Goal: Information Seeking & Learning: Learn about a topic

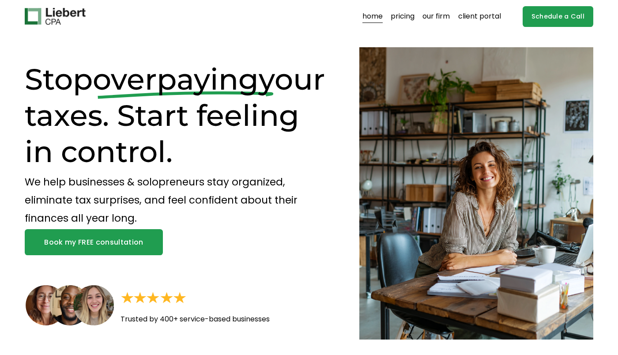
click at [402, 19] on link "pricing" at bounding box center [403, 16] width 24 height 14
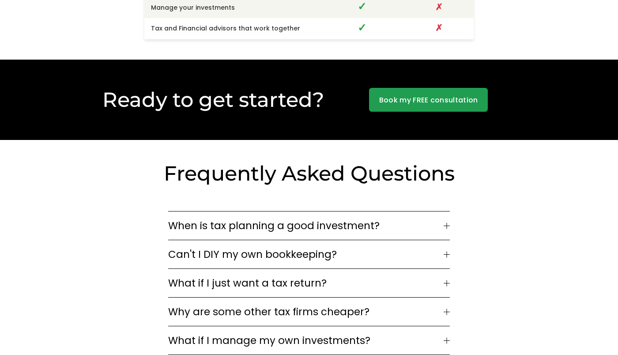
scroll to position [2164, 0]
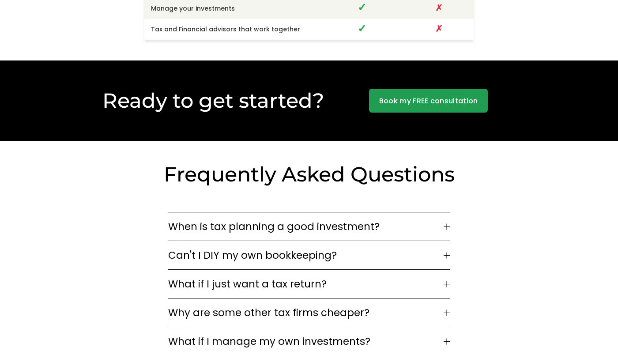
click at [181, 219] on span "When is tax planning a good investment?" at bounding box center [306, 226] width 276 height 15
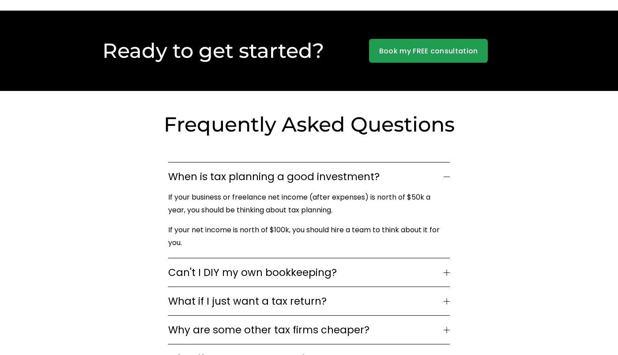
scroll to position [2224, 0]
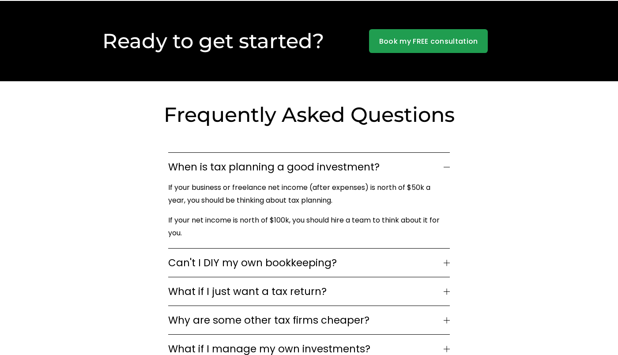
click at [175, 255] on span "Can't I DIY my own bookkeeping?" at bounding box center [306, 262] width 276 height 15
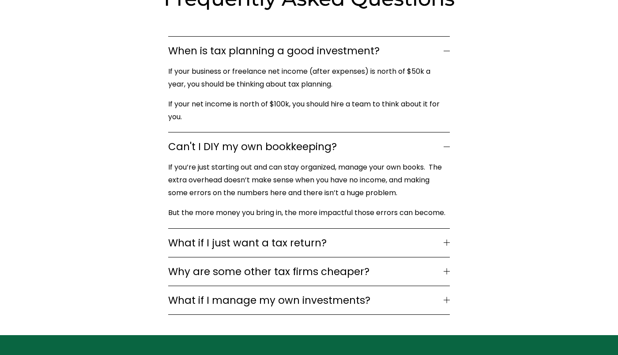
scroll to position [2341, 0]
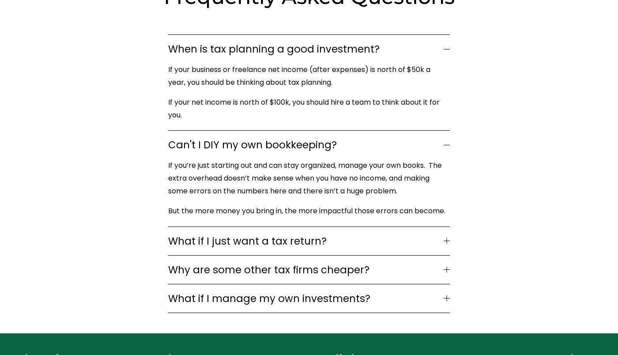
click at [185, 234] on span "What if I just want a tax return?" at bounding box center [306, 241] width 276 height 15
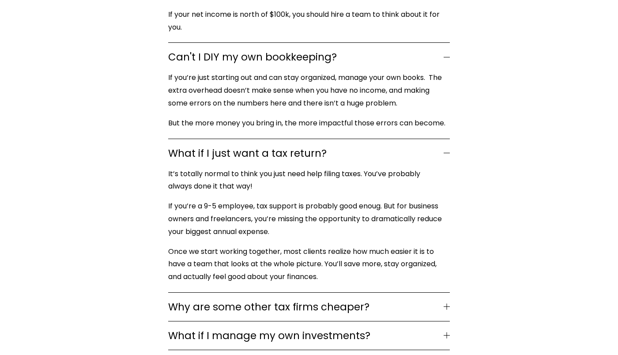
scroll to position [2458, 0]
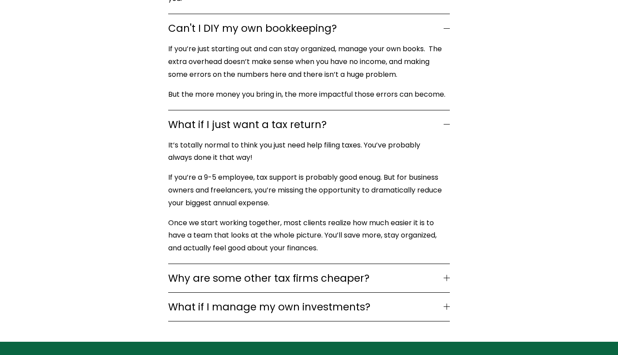
click at [132, 230] on div "Frequently Asked Questions When is tax planning a good investment? If your busi…" at bounding box center [309, 94] width 618 height 455
click at [479, 210] on div "Frequently Asked Questions When is tax planning a good investment? If your busi…" at bounding box center [309, 94] width 618 height 455
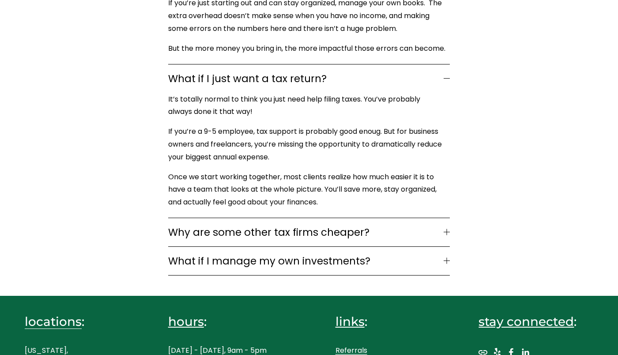
scroll to position [2504, 0]
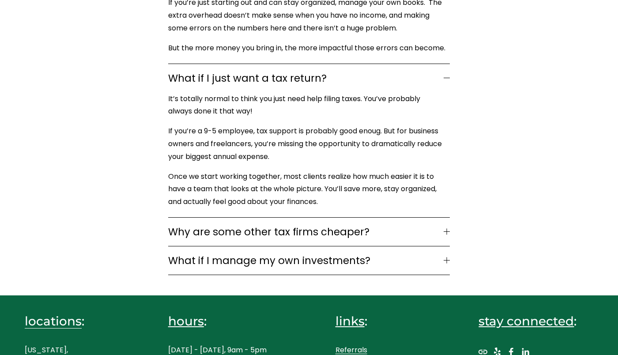
click at [421, 253] on span "What if I manage my own investments?" at bounding box center [306, 260] width 276 height 15
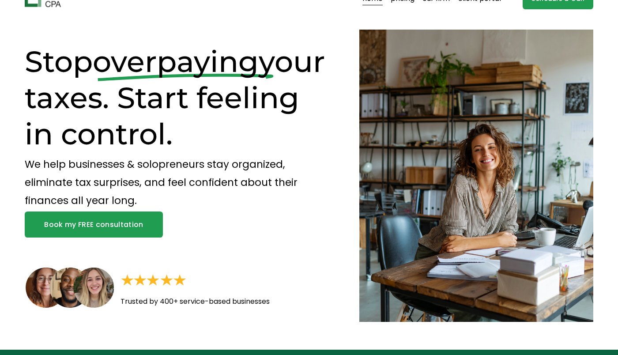
scroll to position [0, 0]
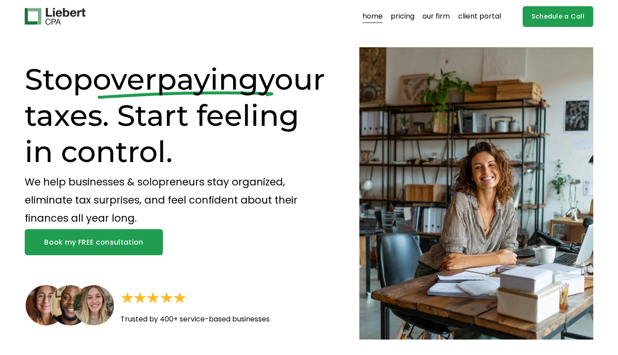
click at [406, 13] on link "pricing" at bounding box center [403, 16] width 24 height 14
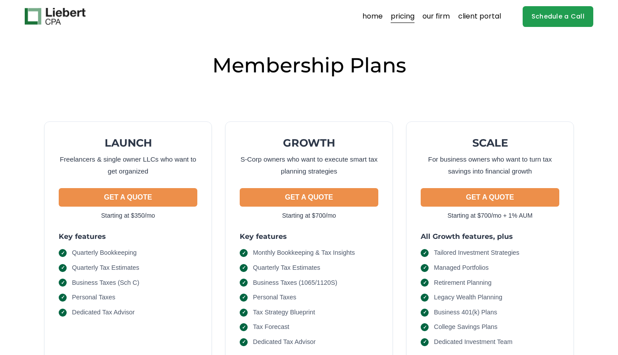
click at [358, 104] on div "LAUNCH Freelancers & single owner LLCs who want to get organized GET A QUOTE St…" at bounding box center [309, 235] width 569 height 299
click at [449, 53] on h2 "Membership Plans" at bounding box center [309, 65] width 569 height 27
click at [15, 125] on div "Membership Plans LAUNCH Freelancers & single owner LLCs who want to get organiz…" at bounding box center [309, 218] width 618 height 333
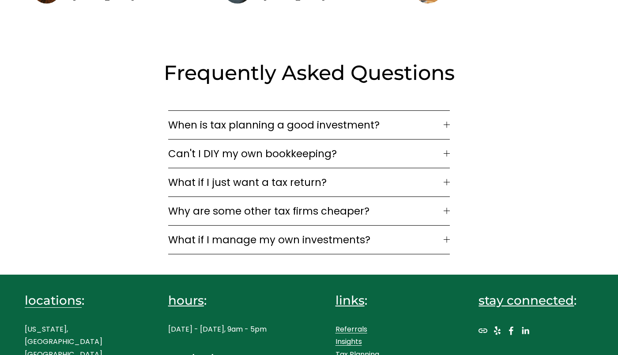
scroll to position [1278, 0]
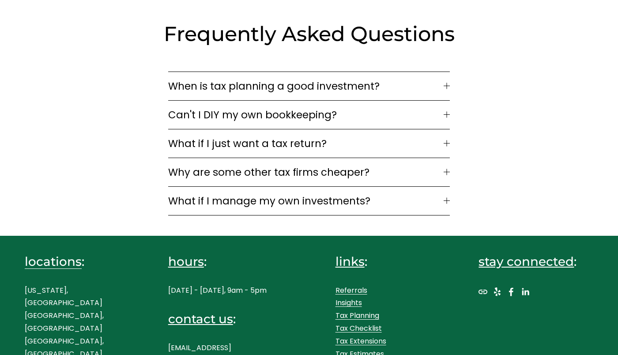
click at [369, 335] on link "Tax Extensions" at bounding box center [361, 341] width 51 height 13
click at [362, 310] on link "Tax Planning" at bounding box center [358, 316] width 44 height 13
click at [81, 150] on div "Frequently Asked Questions When is tax planning a good investment? If your busi…" at bounding box center [309, 118] width 618 height 195
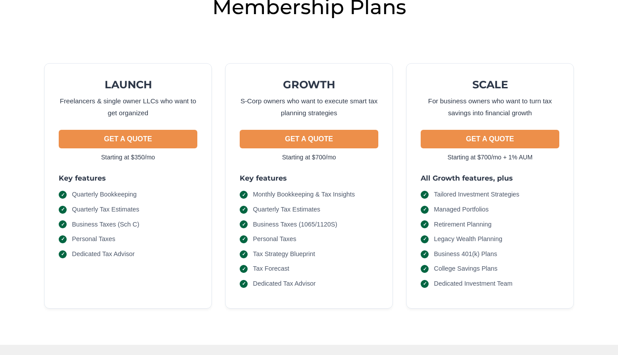
scroll to position [0, 0]
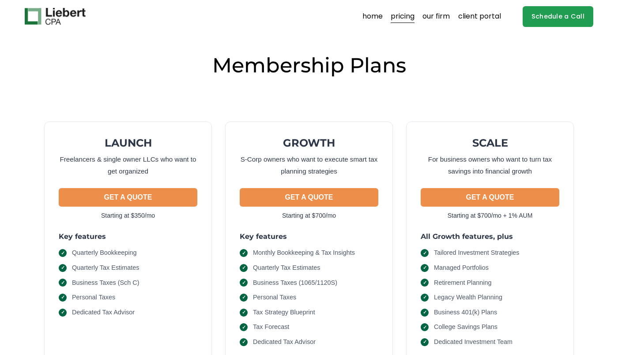
click at [125, 91] on div "LAUNCH Freelancers & single owner LLCs who want to get organized GET A QUOTE St…" at bounding box center [309, 235] width 569 height 299
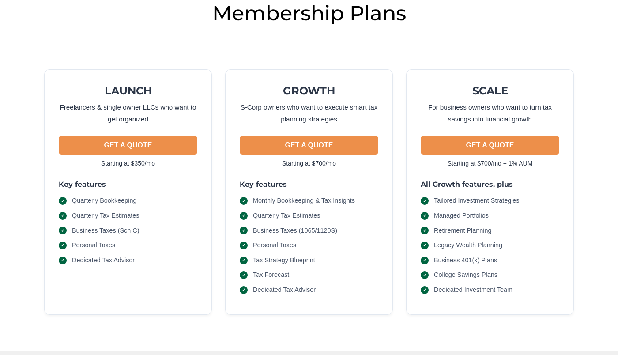
scroll to position [56, 0]
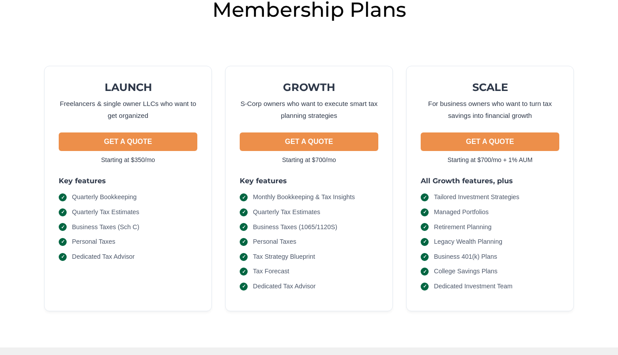
click at [28, 192] on div "LAUNCH Freelancers & single owner LLCs who want to get organized GET A QUOTE St…" at bounding box center [309, 179] width 569 height 299
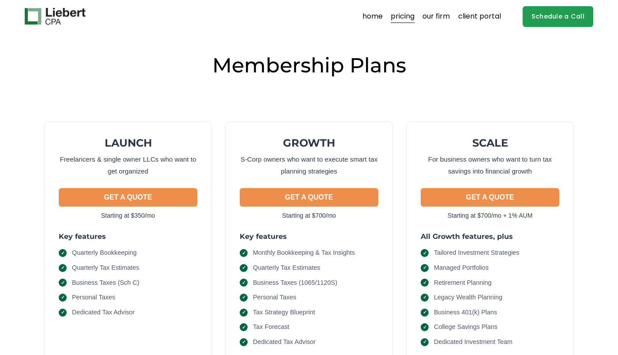
click at [438, 19] on link "our firm" at bounding box center [436, 16] width 27 height 14
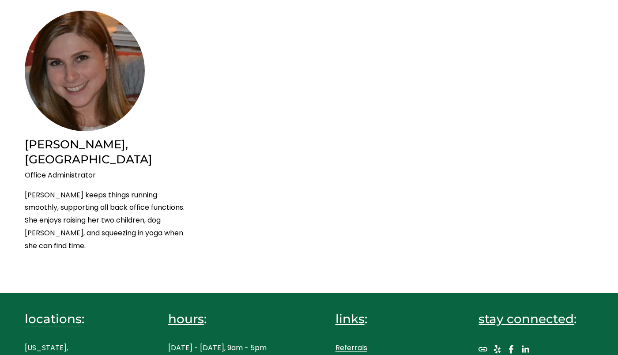
scroll to position [1991, 0]
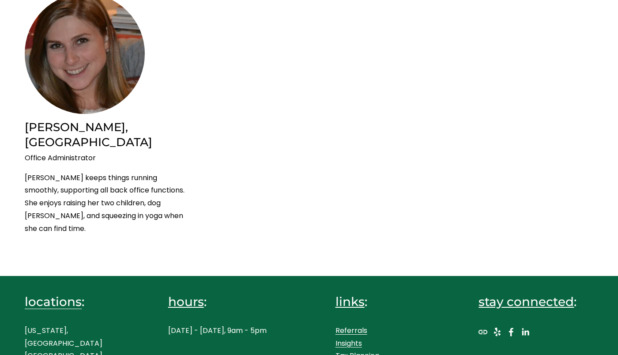
drag, startPoint x: 23, startPoint y: 272, endPoint x: 83, endPoint y: 273, distance: 59.2
click at [83, 277] on div "locations : [US_STATE], [GEOGRAPHIC_DATA] [GEOGRAPHIC_DATA], [GEOGRAPHIC_DATA] …" at bounding box center [309, 356] width 618 height 159
click at [480, 323] on use "URL" at bounding box center [483, 332] width 18 height 18
